Goal: Task Accomplishment & Management: Use online tool/utility

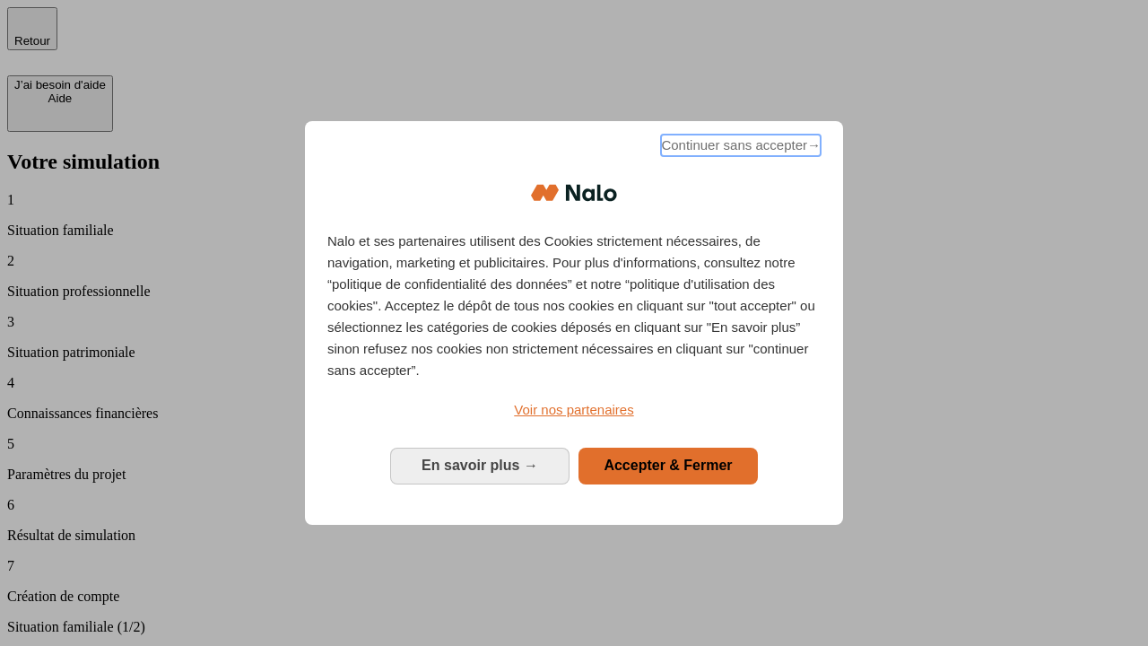
click at [739, 148] on span "Continuer sans accepter →" at bounding box center [741, 146] width 160 height 22
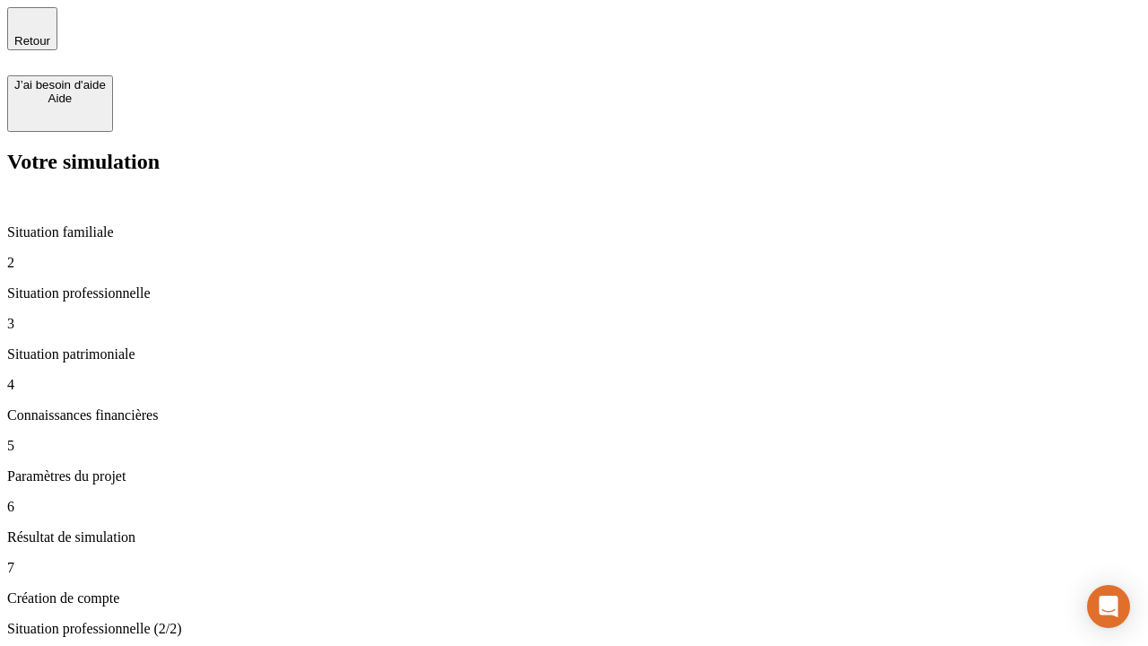
type input "30 000"
type input "40 000"
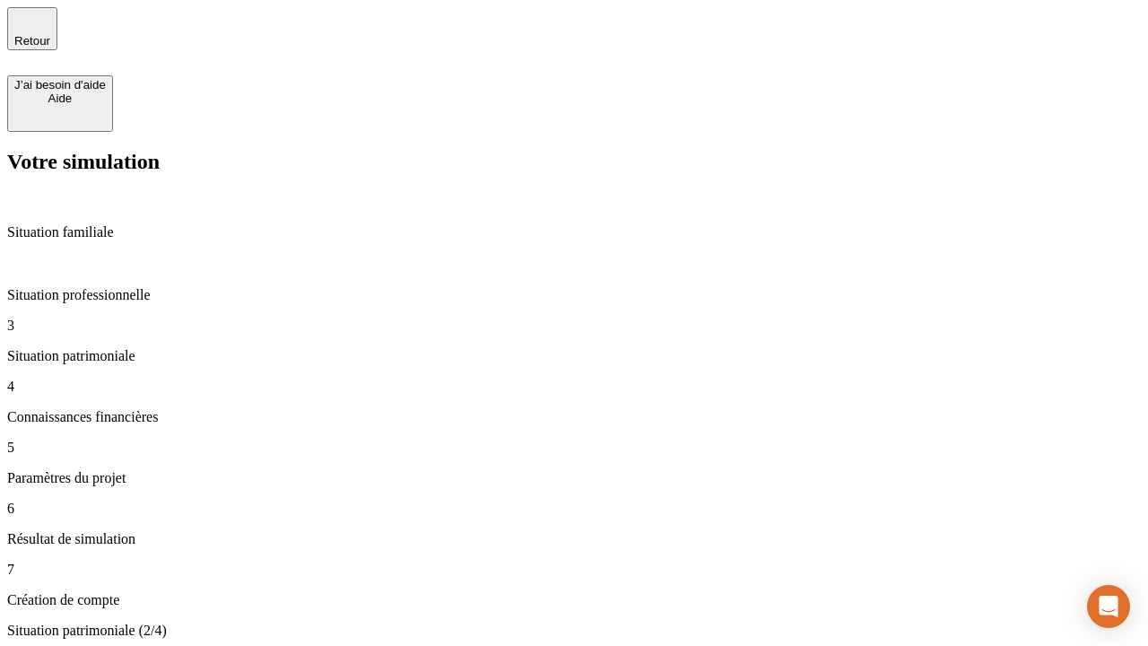
type input "1 100"
type input "20"
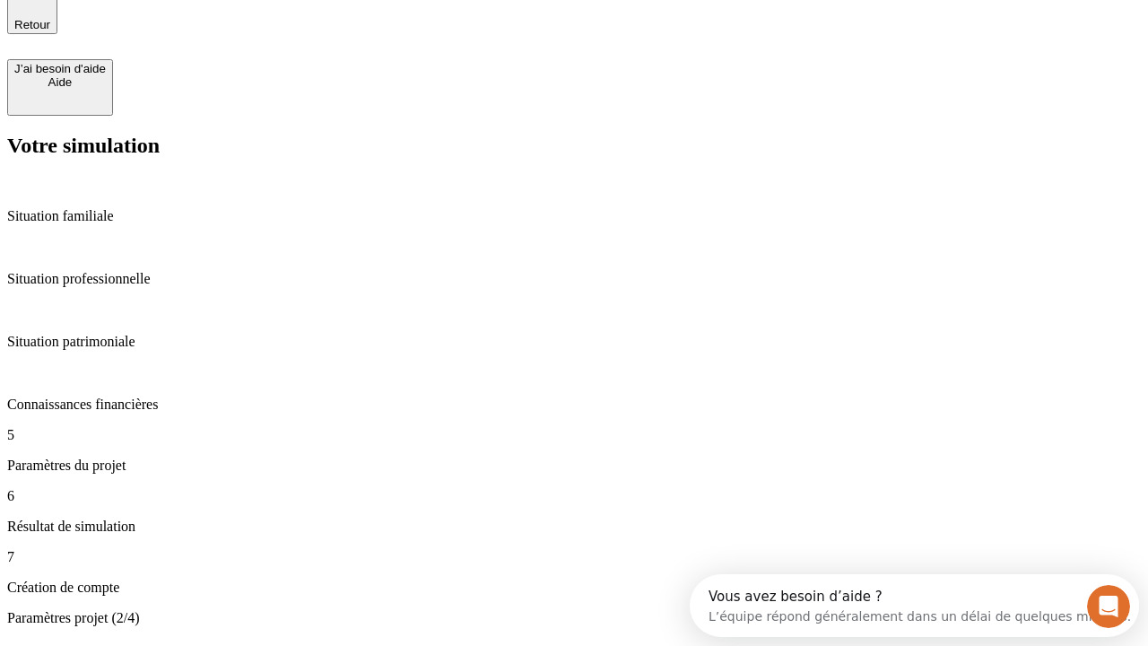
type input "40"
type input "50 000"
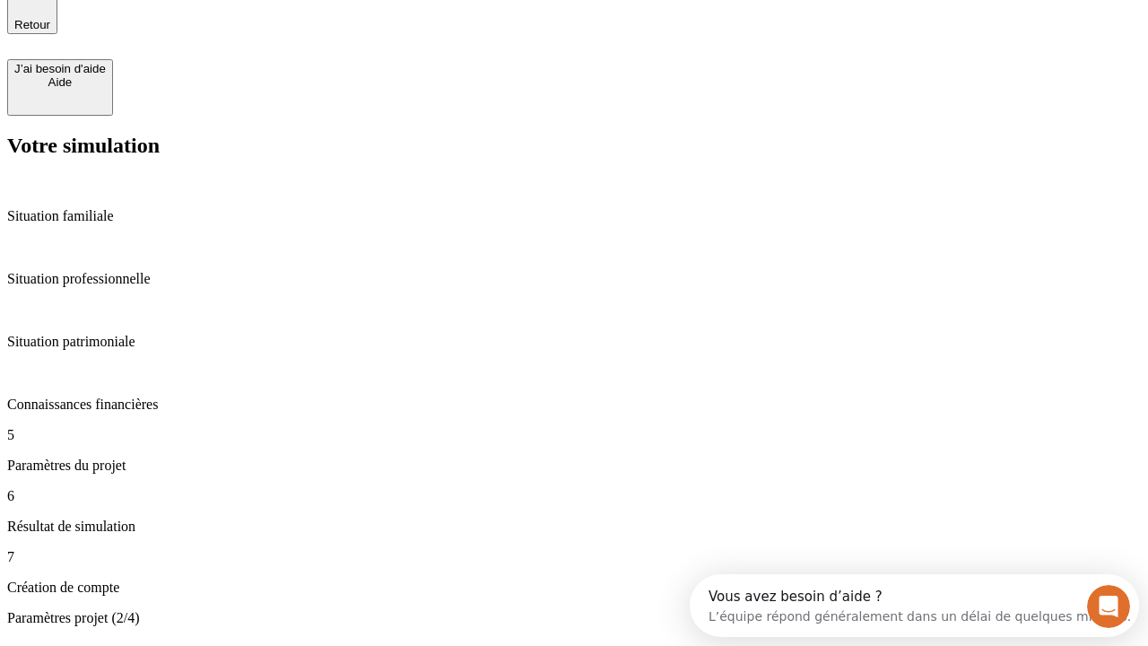
type input "640"
